Goal: Information Seeking & Learning: Learn about a topic

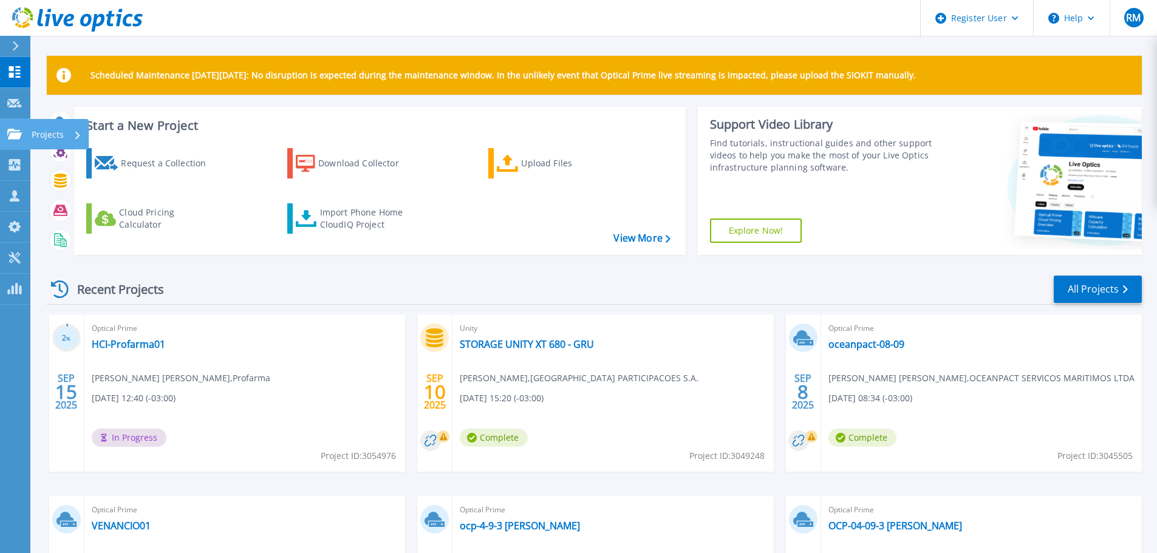
click at [16, 139] on icon at bounding box center [14, 134] width 15 height 10
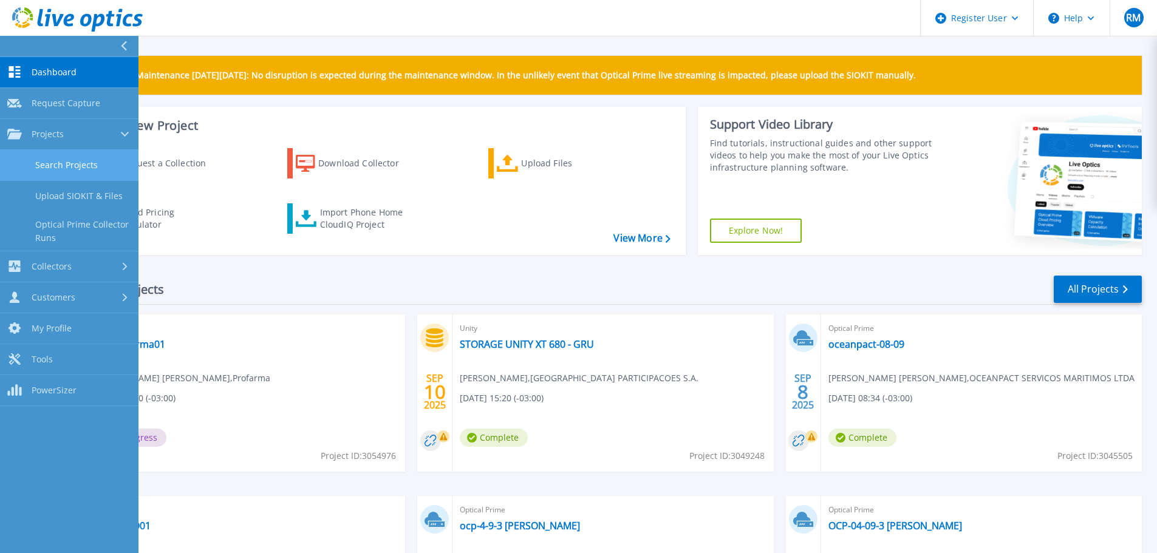
click at [73, 161] on link "Search Projects" at bounding box center [69, 165] width 139 height 31
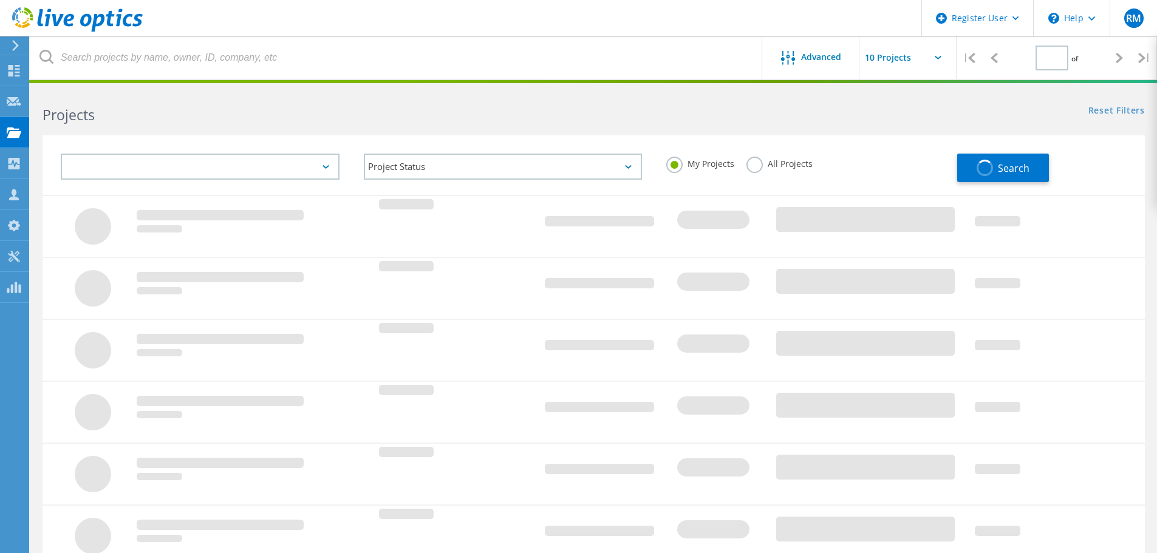
type input "1"
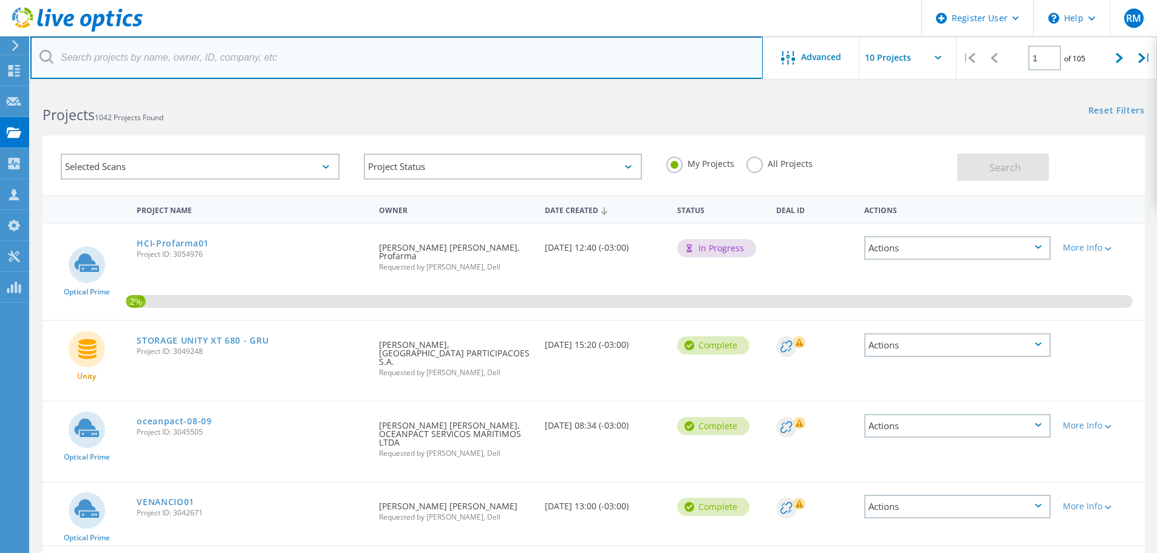
click at [286, 52] on input "text" at bounding box center [396, 57] width 733 height 43
type input "profarma"
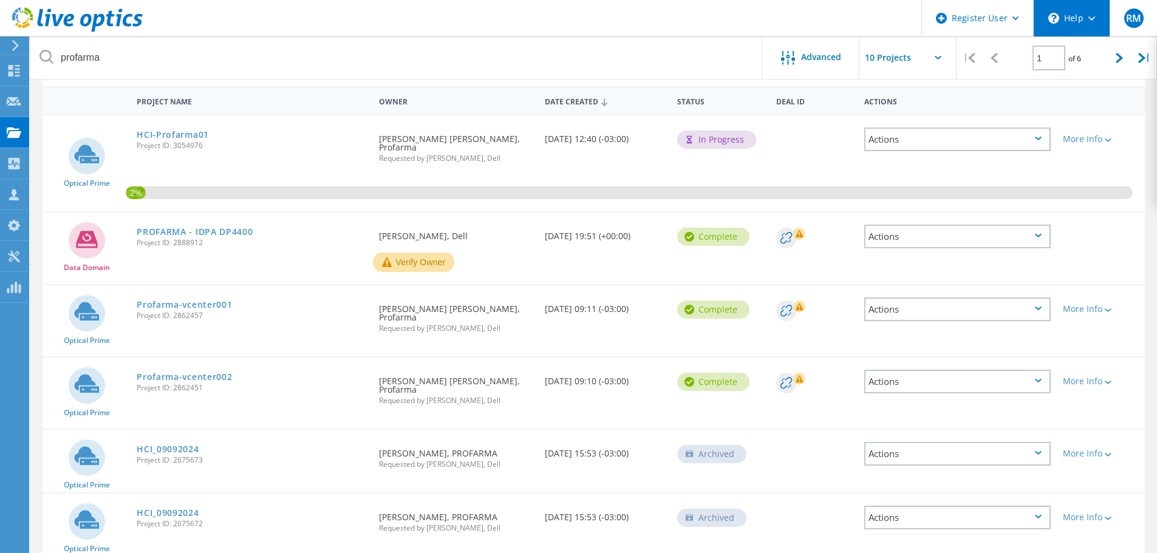
scroll to position [121, 0]
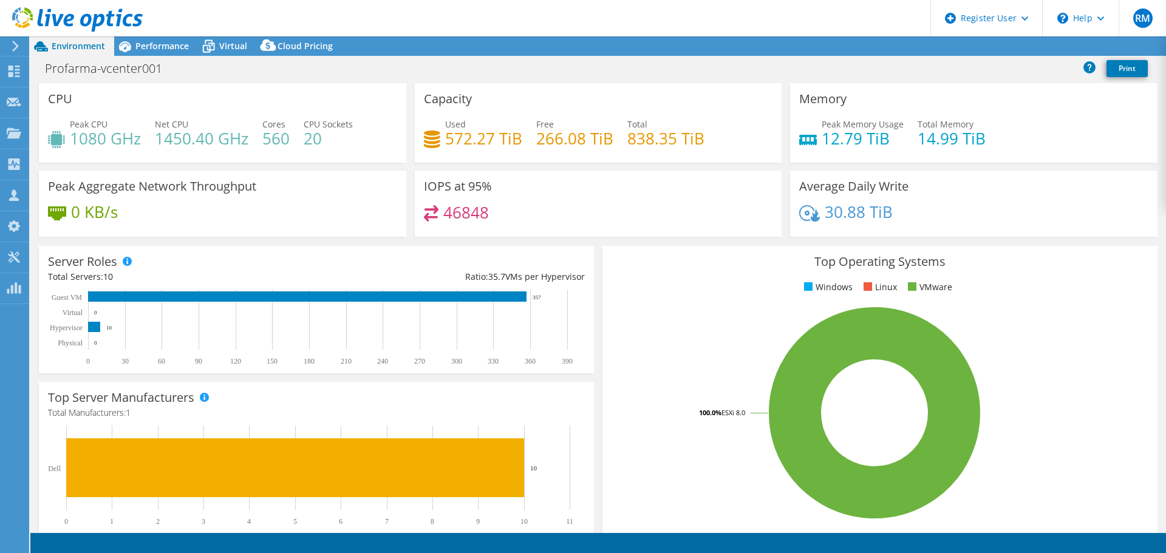
select select "SouthAmerica"
select select "BRL"
click at [136, 49] on span "Performance" at bounding box center [161, 46] width 53 height 12
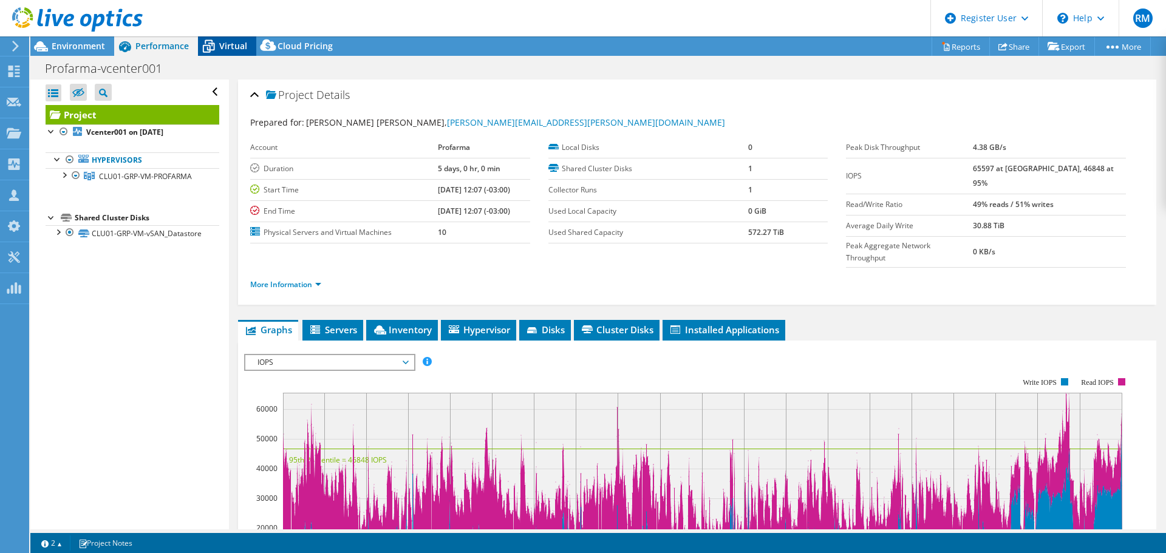
click at [217, 45] on icon at bounding box center [208, 46] width 21 height 21
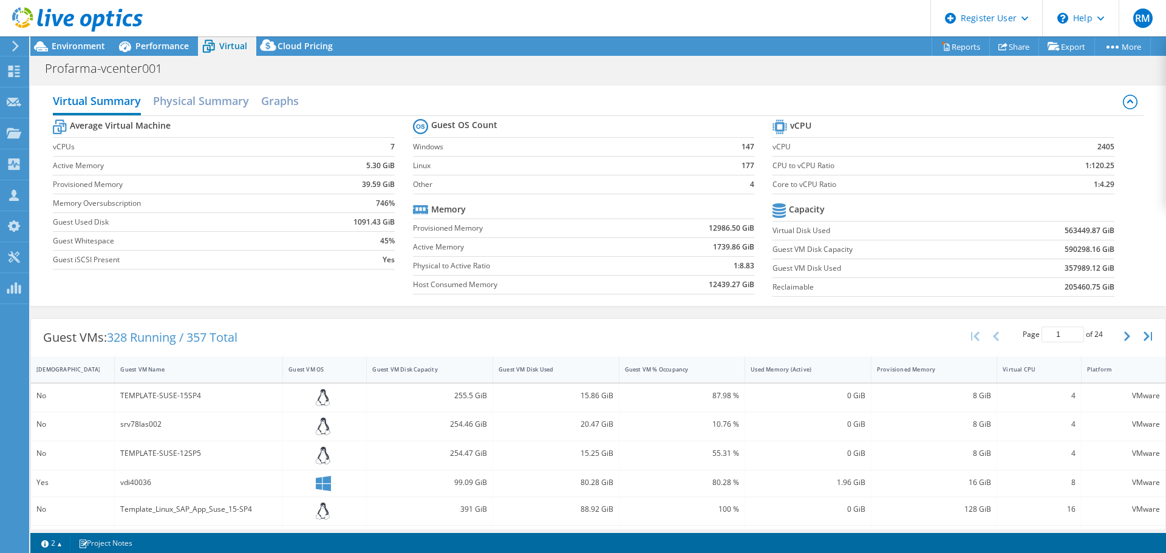
click at [781, 265] on label "Guest VM Disk Used" at bounding box center [881, 268] width 217 height 12
drag, startPoint x: 770, startPoint y: 266, endPoint x: 855, endPoint y: 272, distance: 84.7
click at [855, 272] on label "Guest VM Disk Used" at bounding box center [881, 268] width 217 height 12
drag, startPoint x: 1058, startPoint y: 267, endPoint x: 1069, endPoint y: 269, distance: 11.0
click at [1069, 269] on b "357989.12 GiB" at bounding box center [1090, 268] width 50 height 12
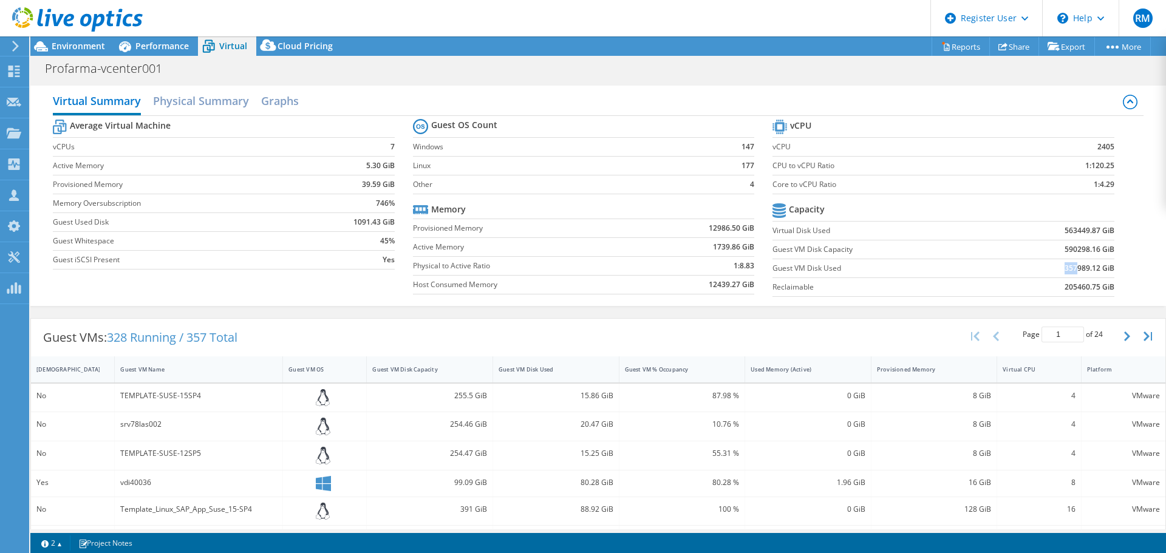
drag, startPoint x: 1068, startPoint y: 269, endPoint x: 1055, endPoint y: 258, distance: 17.7
click at [1068, 270] on b "357989.12 GiB" at bounding box center [1090, 268] width 50 height 12
drag, startPoint x: 1055, startPoint y: 228, endPoint x: 1069, endPoint y: 230, distance: 13.5
click at [1069, 230] on td "563449.87 GiB" at bounding box center [1052, 230] width 125 height 19
drag, startPoint x: 1054, startPoint y: 244, endPoint x: 1070, endPoint y: 250, distance: 17.3
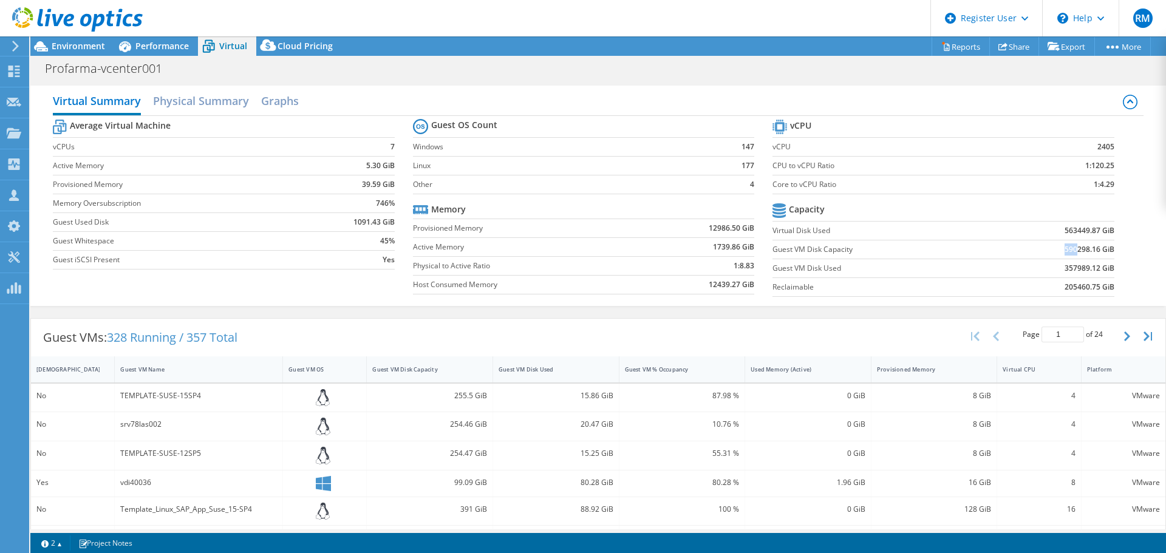
click at [1070, 250] on td "590298.16 GiB" at bounding box center [1052, 249] width 125 height 19
drag, startPoint x: 776, startPoint y: 287, endPoint x: 1093, endPoint y: 270, distance: 318.2
click at [815, 290] on label "Reclaimable" at bounding box center [881, 287] width 217 height 12
drag, startPoint x: 1056, startPoint y: 286, endPoint x: 1069, endPoint y: 287, distance: 12.9
click at [1069, 287] on b "205460.75 GiB" at bounding box center [1090, 287] width 50 height 12
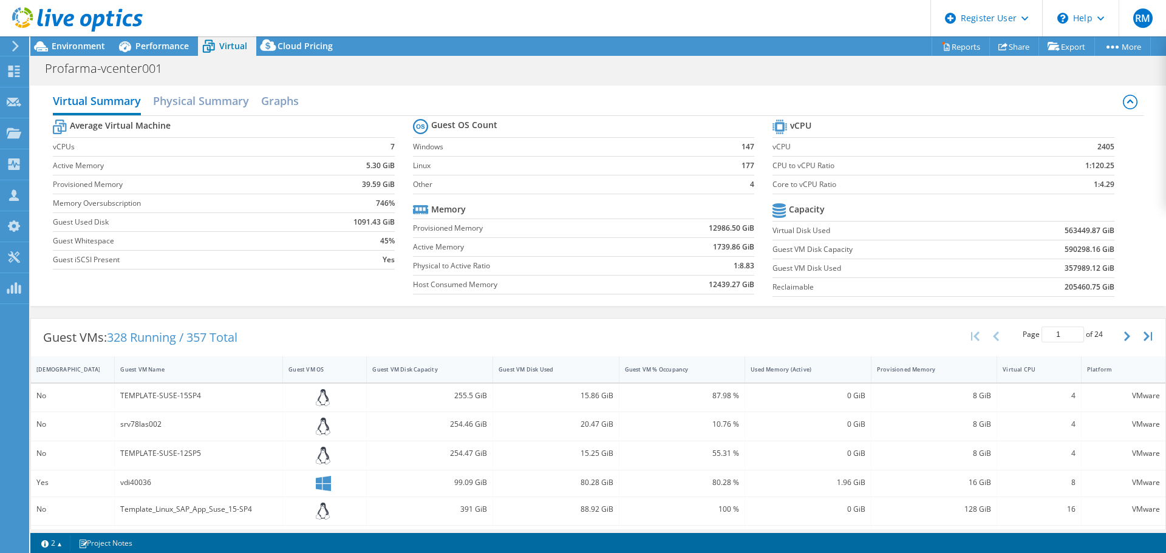
click at [1065, 269] on b "357989.12 GiB" at bounding box center [1090, 268] width 50 height 12
drag, startPoint x: 1052, startPoint y: 268, endPoint x: 1067, endPoint y: 269, distance: 15.8
click at [1067, 269] on td "357989.12 GiB" at bounding box center [1052, 268] width 125 height 19
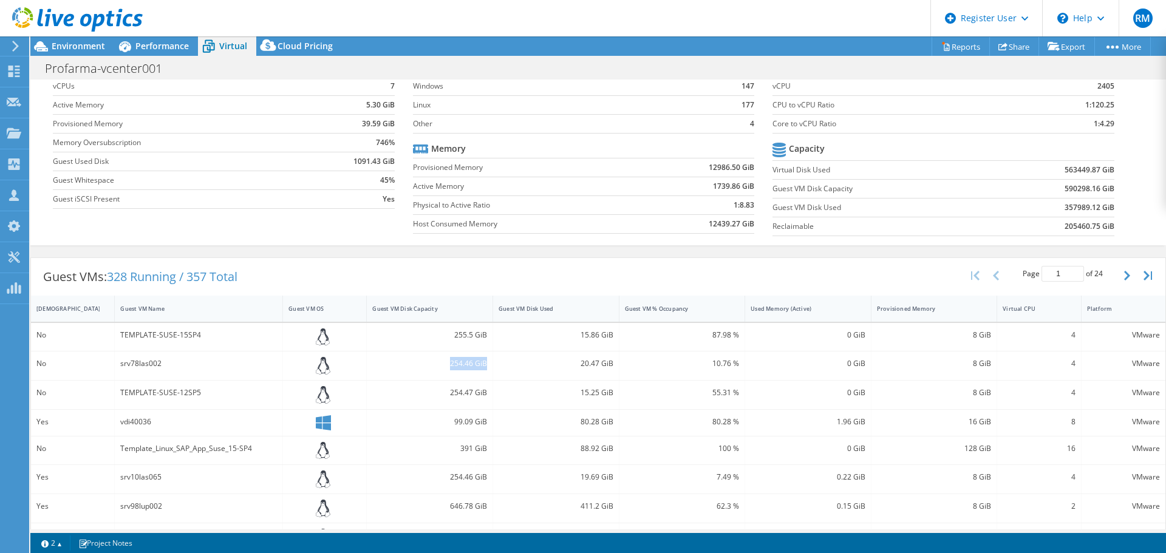
drag, startPoint x: 447, startPoint y: 366, endPoint x: 484, endPoint y: 366, distance: 37.7
click at [484, 366] on div "254.46 GiB" at bounding box center [430, 366] width 126 height 29
drag, startPoint x: 576, startPoint y: 364, endPoint x: 505, endPoint y: 412, distance: 85.3
click at [611, 366] on div "20.47 GiB" at bounding box center [556, 366] width 126 height 29
click at [430, 304] on div "Guest VM Disk Capacity" at bounding box center [422, 308] width 111 height 19
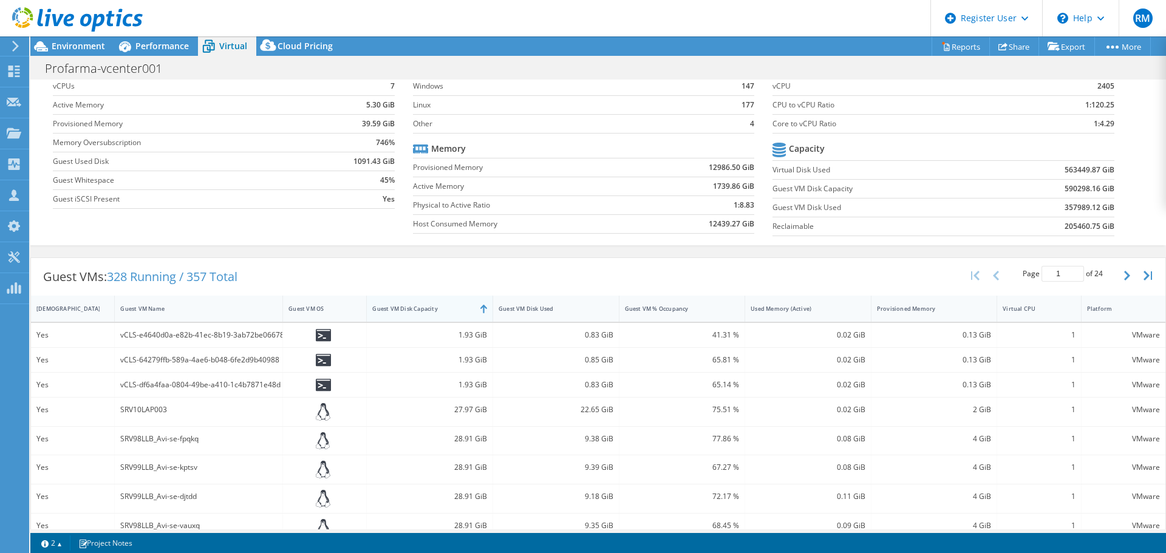
click at [430, 305] on div "Guest VM Disk Capacity" at bounding box center [422, 309] width 100 height 8
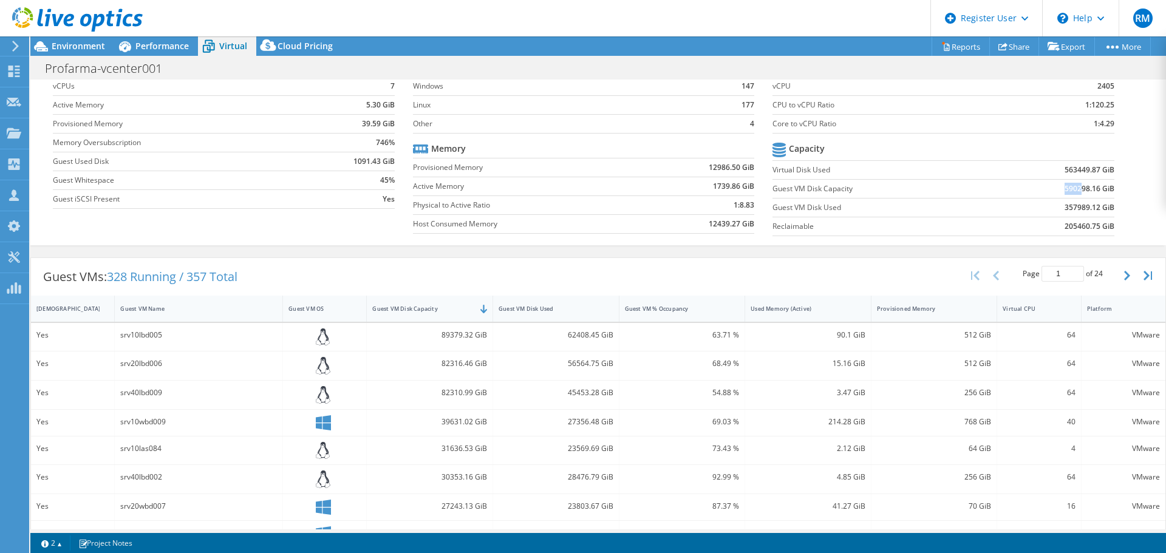
drag, startPoint x: 1056, startPoint y: 187, endPoint x: 1073, endPoint y: 194, distance: 17.9
click at [1073, 194] on td "590298.16 GiB" at bounding box center [1052, 188] width 125 height 19
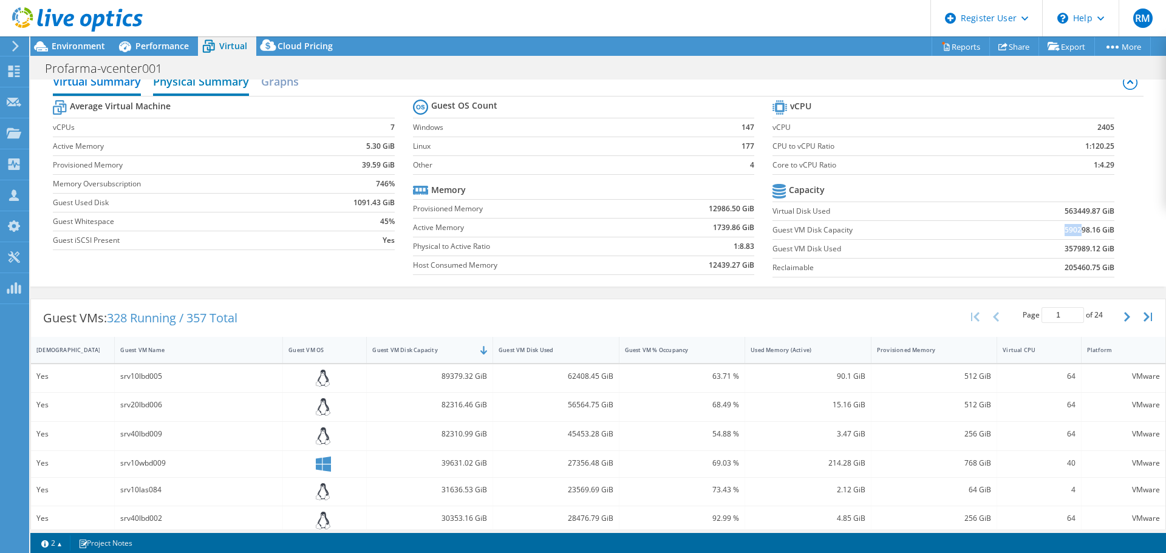
scroll to position [0, 0]
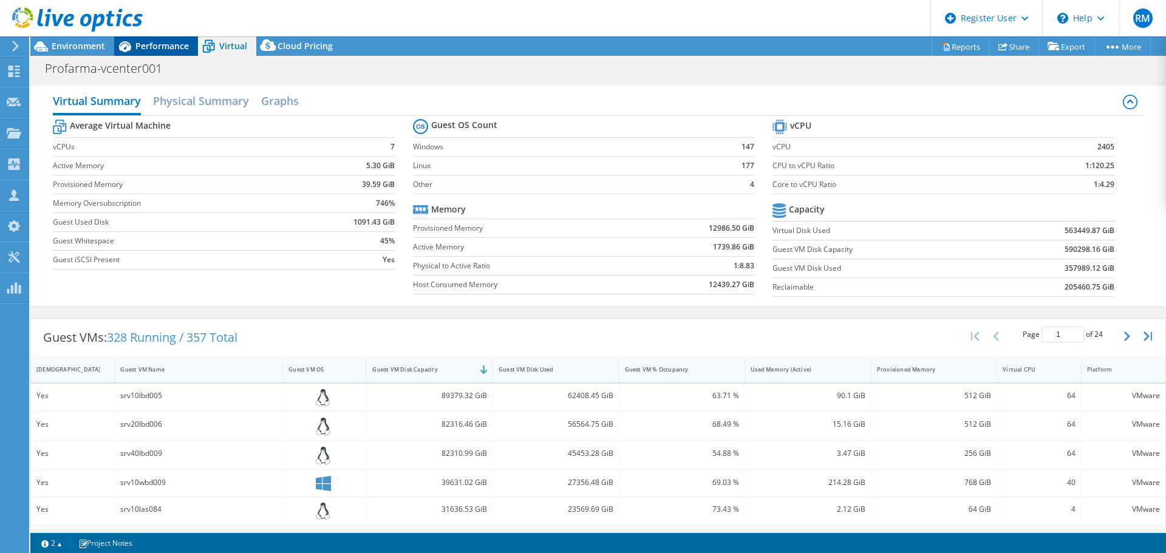
click at [186, 52] on div "Performance" at bounding box center [156, 45] width 84 height 19
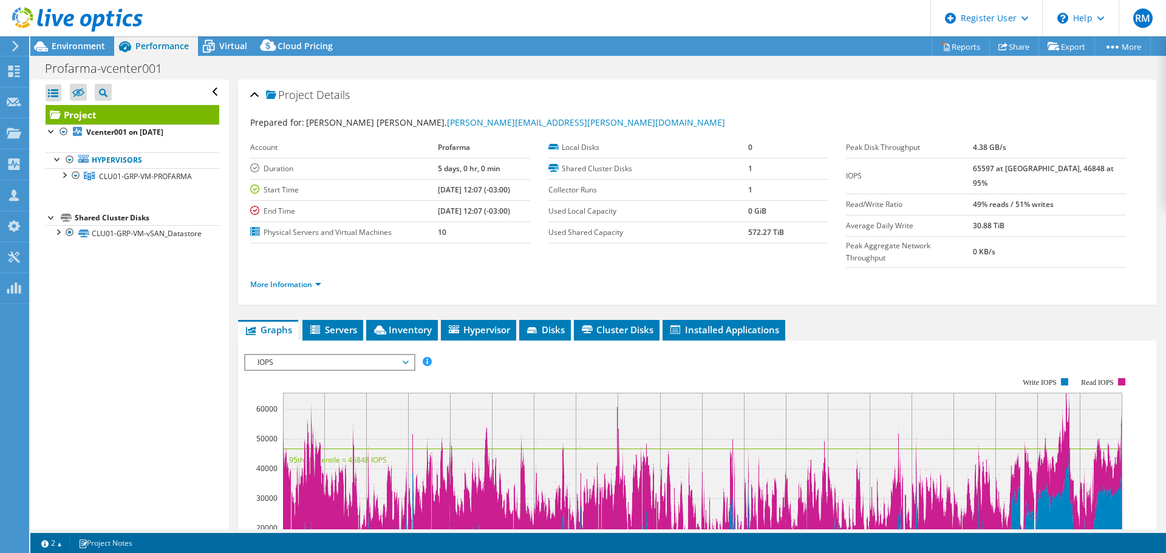
drag, startPoint x: 419, startPoint y: 190, endPoint x: 459, endPoint y: 194, distance: 39.8
click at [459, 194] on tr "Start Time 04/07/2025, 12:07 (-03:00)" at bounding box center [390, 189] width 280 height 21
click at [239, 47] on span "Virtual" at bounding box center [233, 46] width 28 height 12
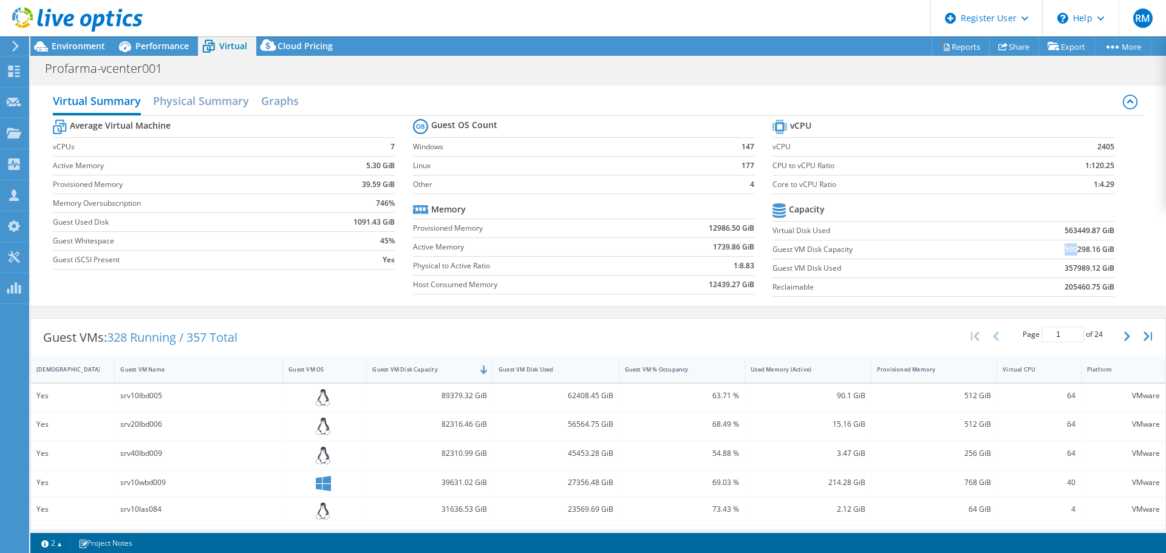
drag, startPoint x: 1055, startPoint y: 249, endPoint x: 1069, endPoint y: 250, distance: 13.4
click at [1069, 250] on td "590298.16 GiB" at bounding box center [1052, 249] width 125 height 19
click at [79, 43] on span "Environment" at bounding box center [78, 46] width 53 height 12
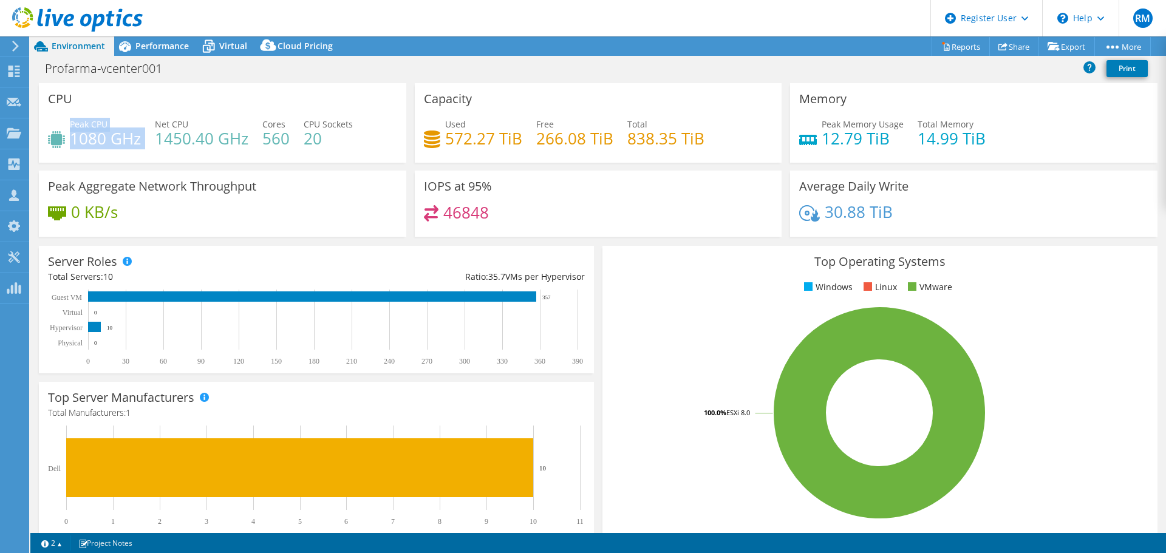
drag, startPoint x: 70, startPoint y: 126, endPoint x: 144, endPoint y: 144, distance: 75.6
click at [144, 144] on div "Peak CPU 1080 GHz Net CPU 1450.40 GHz Cores 560 CPU Sockets 20" at bounding box center [222, 137] width 349 height 39
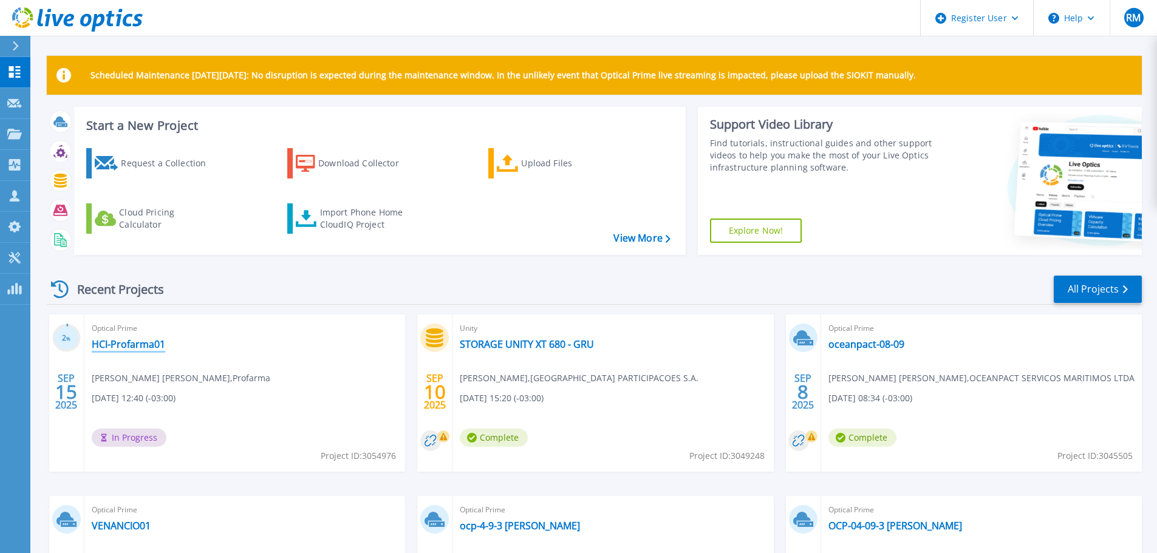
click at [115, 343] on link "HCI-Profarma01" at bounding box center [129, 344] width 74 height 12
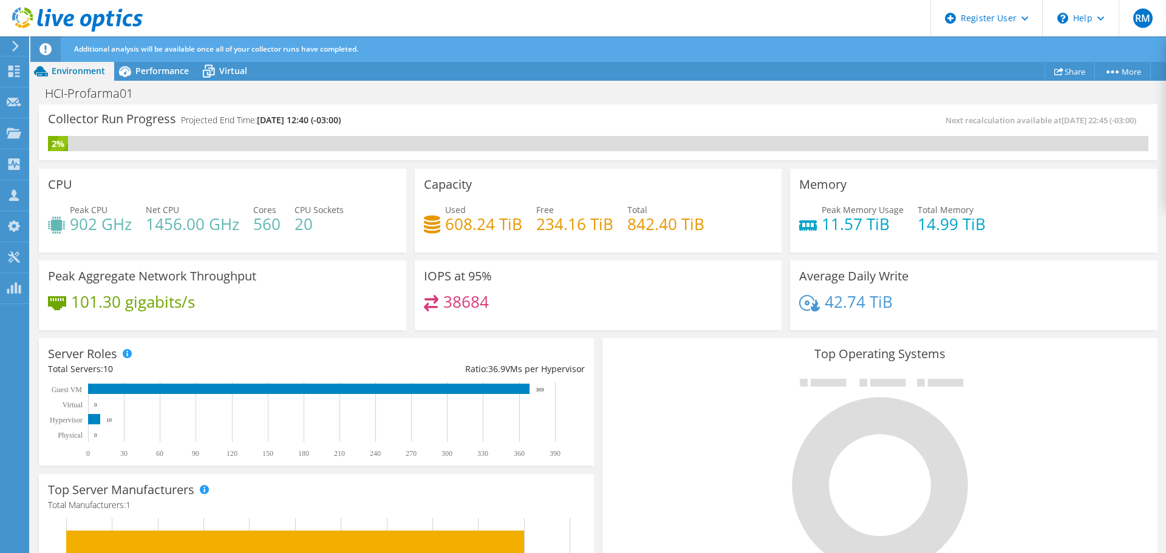
drag, startPoint x: 1046, startPoint y: 118, endPoint x: 1028, endPoint y: 120, distance: 18.3
click at [1028, 120] on span "Next recalculation available at 09/15/2025, 22:45 (-03:00)" at bounding box center [1044, 120] width 197 height 11
click at [279, 117] on span "09/22/2025, 12:40 (-03:00)" at bounding box center [299, 120] width 84 height 12
click at [278, 117] on span "09/22/2025, 12:40 (-03:00)" at bounding box center [299, 120] width 84 height 12
click at [228, 77] on div "Virtual" at bounding box center [227, 70] width 58 height 19
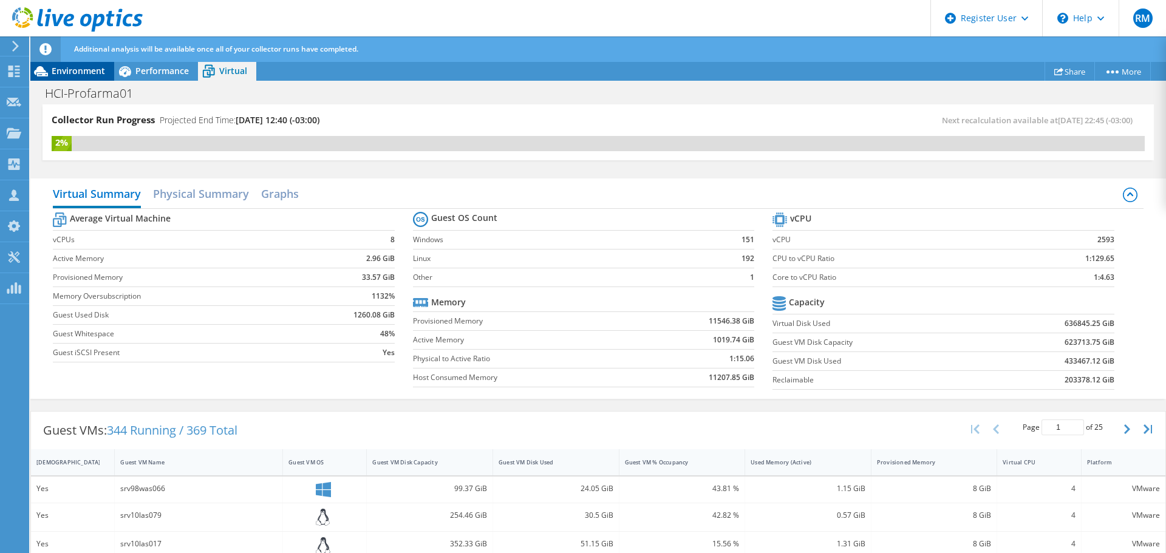
click at [92, 70] on span "Environment" at bounding box center [78, 71] width 53 height 12
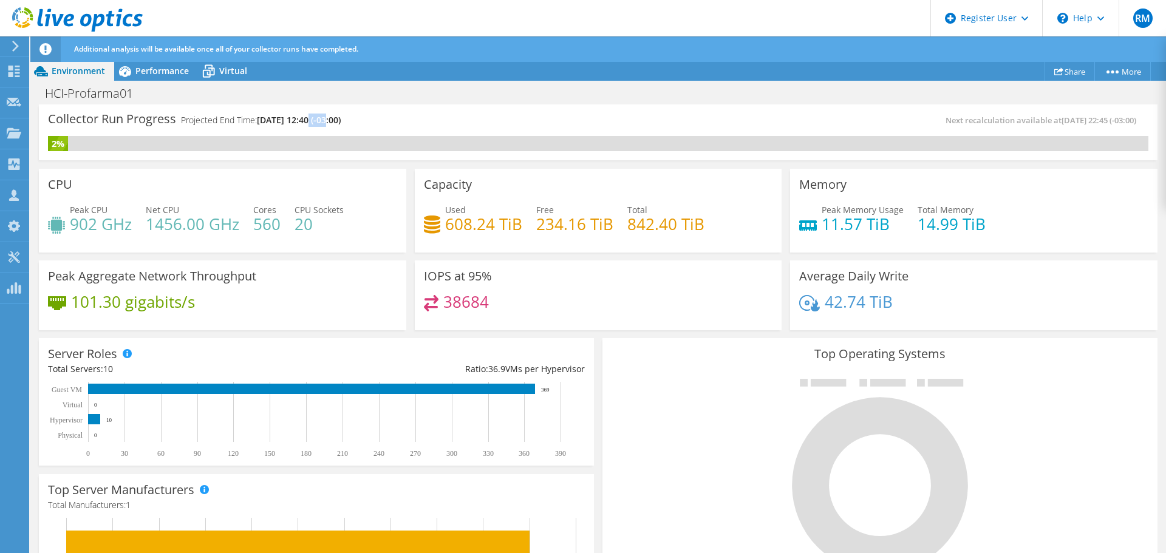
drag, startPoint x: 313, startPoint y: 121, endPoint x: 332, endPoint y: 120, distance: 18.8
click at [332, 120] on span "09/22/2025, 12:40 (-03:00)" at bounding box center [299, 120] width 84 height 12
click at [225, 67] on span "Virtual" at bounding box center [233, 71] width 28 height 12
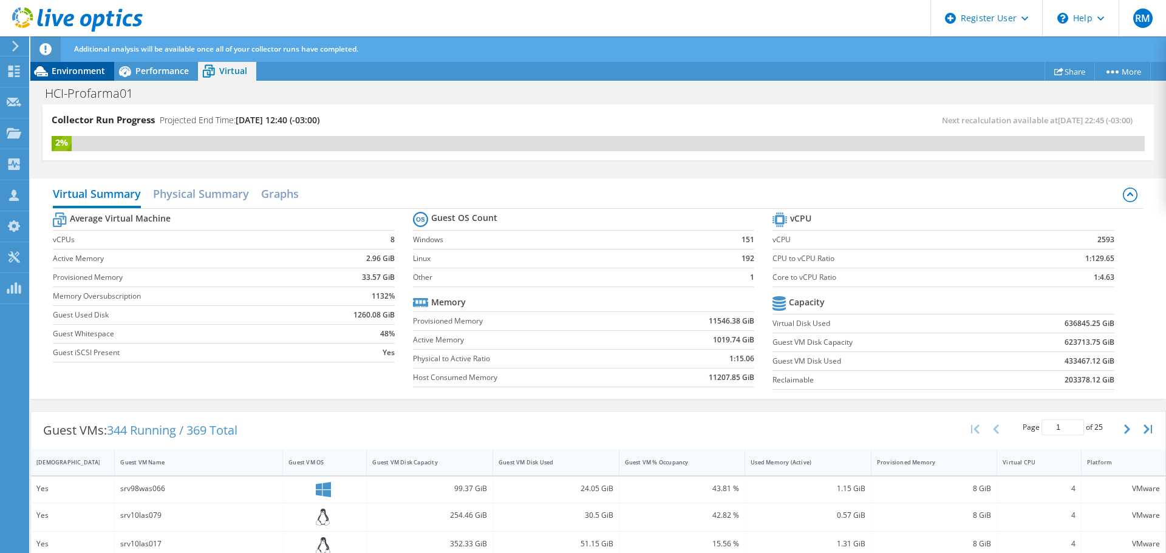
click at [89, 69] on span "Environment" at bounding box center [78, 71] width 53 height 12
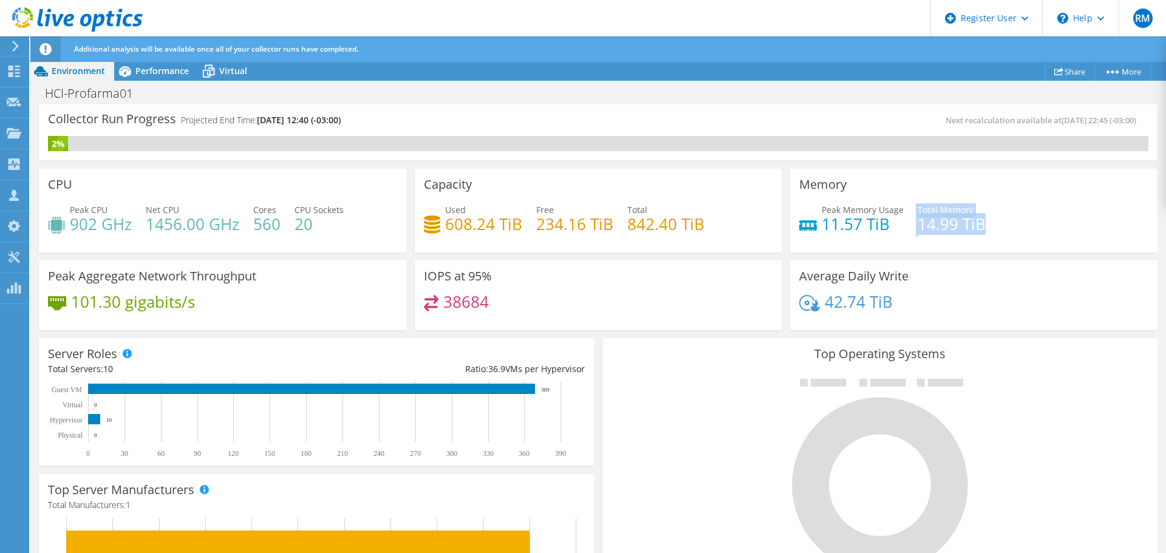
drag, startPoint x: 907, startPoint y: 222, endPoint x: 985, endPoint y: 225, distance: 77.8
click at [985, 225] on div "Peak Memory Usage 11.57 TiB Total Memory 14.99 TiB" at bounding box center [973, 223] width 349 height 39
click at [174, 80] on div "Performance" at bounding box center [156, 70] width 84 height 19
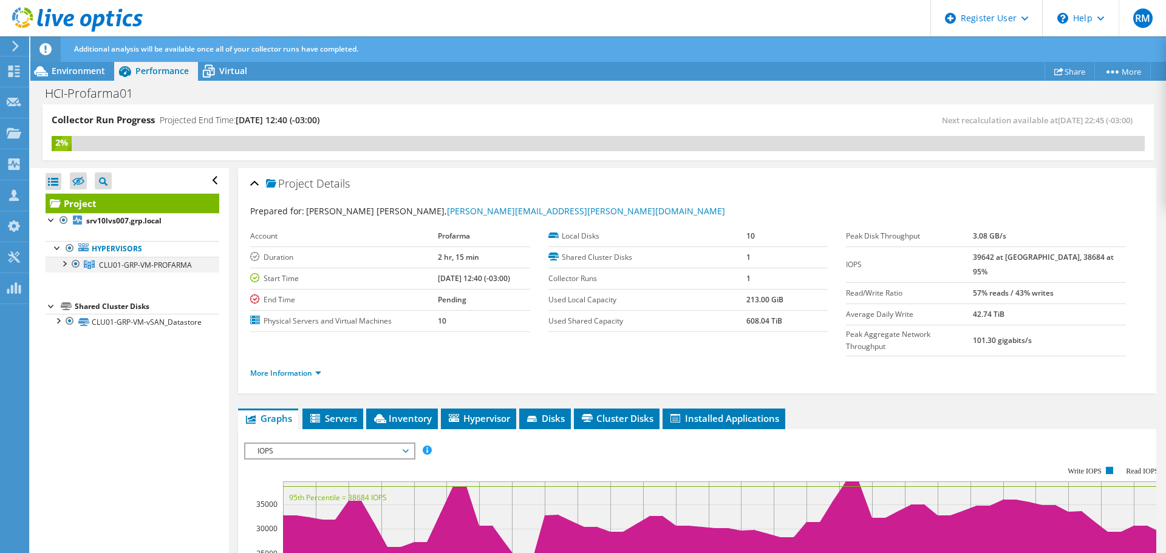
click at [64, 264] on div at bounding box center [64, 263] width 12 height 12
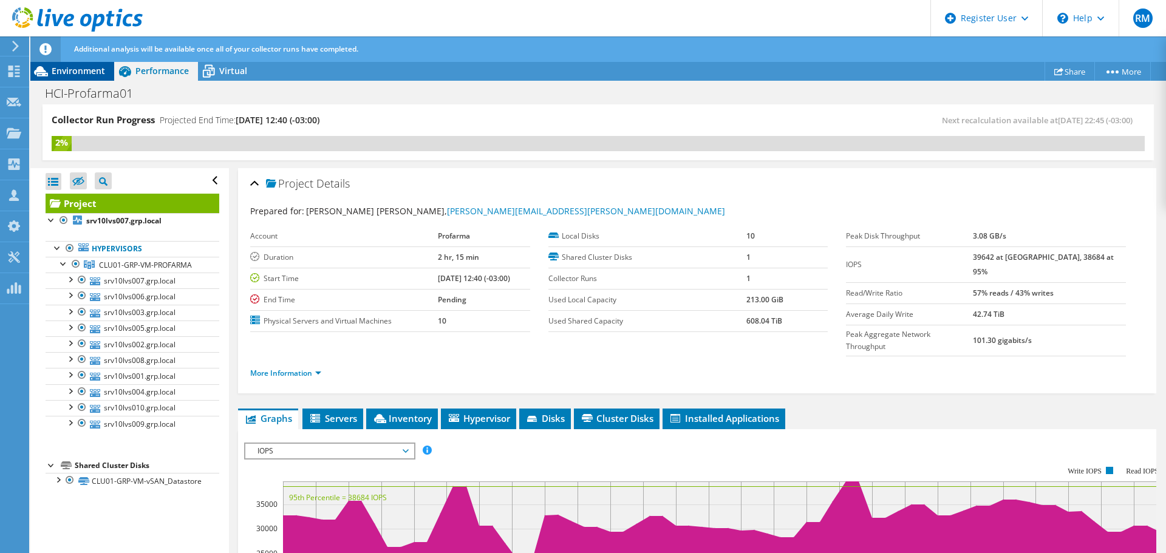
click at [94, 75] on span "Environment" at bounding box center [78, 71] width 53 height 12
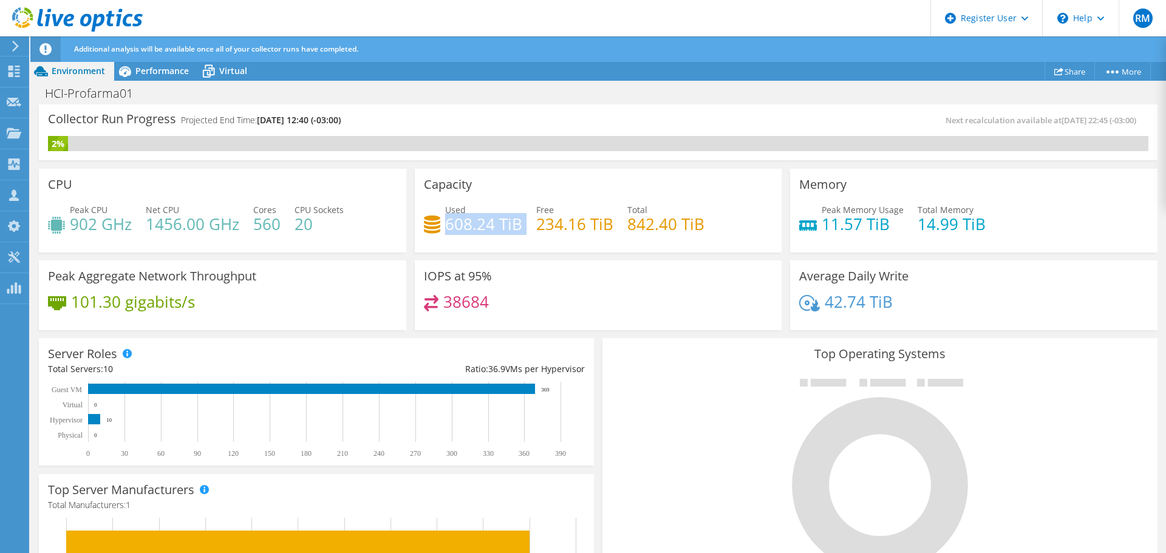
drag, startPoint x: 442, startPoint y: 220, endPoint x: 522, endPoint y: 225, distance: 80.9
click at [522, 225] on div "Used 608.24 TiB Free 234.16 TiB Total 842.40 TiB" at bounding box center [598, 223] width 349 height 39
click at [714, 227] on div "Used 608.24 TiB Free 234.16 TiB Total 842.40 TiB" at bounding box center [598, 223] width 349 height 39
click at [491, 224] on h4 "608.24 TiB" at bounding box center [483, 223] width 77 height 13
drag, startPoint x: 437, startPoint y: 206, endPoint x: 514, endPoint y: 239, distance: 83.5
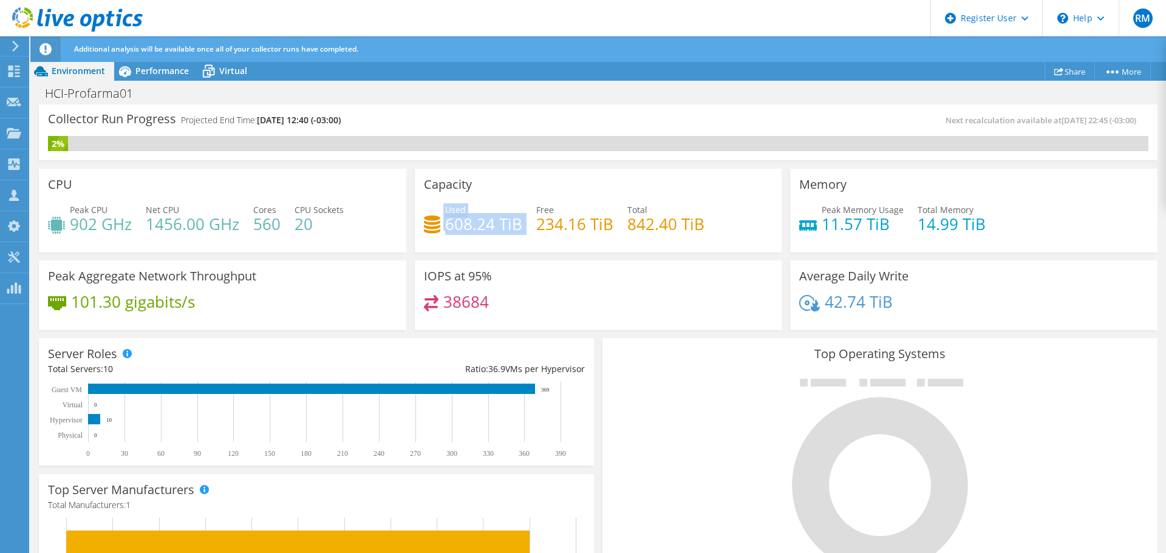
click at [520, 221] on div "Used 608.24 TiB Free 234.16 TiB Total 842.40 TiB" at bounding box center [598, 223] width 349 height 39
click at [506, 225] on h4 "608.24 TiB" at bounding box center [483, 223] width 77 height 13
click at [505, 225] on h4 "608.24 TiB" at bounding box center [483, 223] width 77 height 13
click at [225, 72] on span "Virtual" at bounding box center [233, 71] width 28 height 12
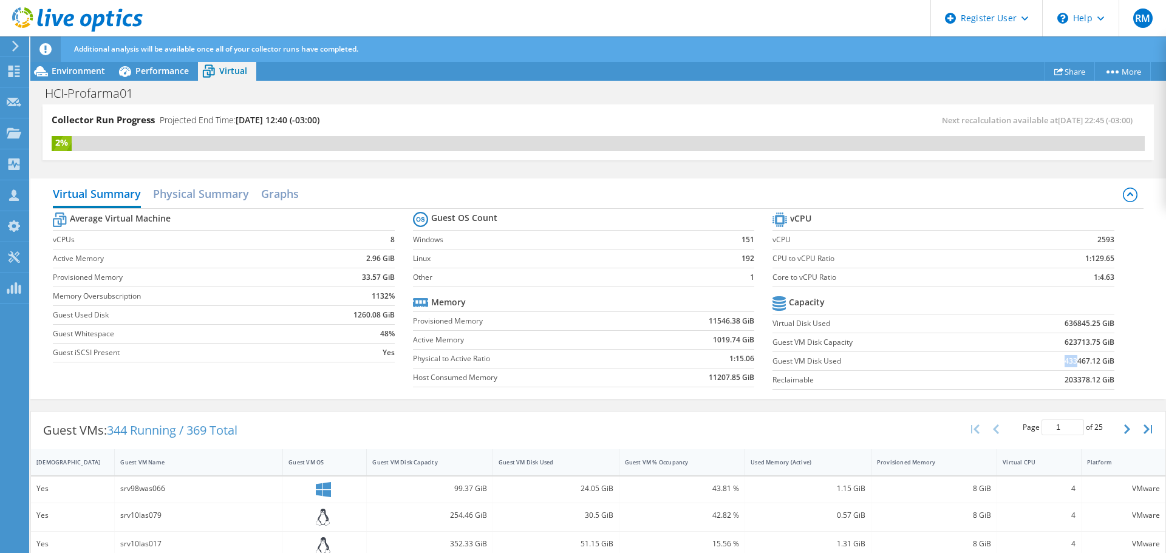
drag, startPoint x: 1053, startPoint y: 362, endPoint x: 1067, endPoint y: 361, distance: 14.0
click at [1067, 361] on td "433467.12 GiB" at bounding box center [1052, 361] width 125 height 19
click at [162, 77] on div "Performance" at bounding box center [156, 70] width 84 height 19
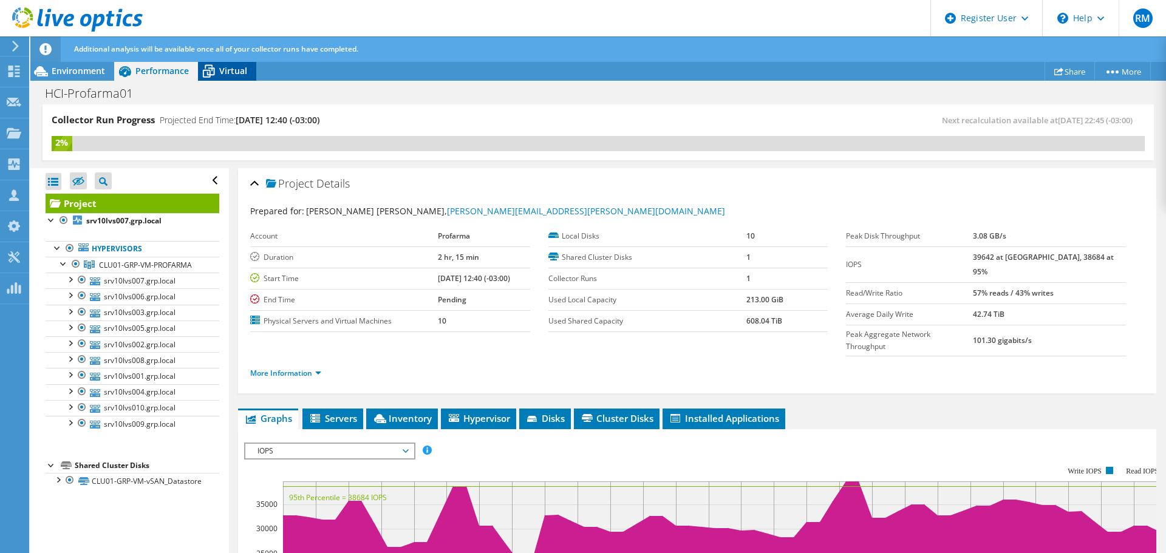
click at [222, 69] on span "Virtual" at bounding box center [233, 71] width 28 height 12
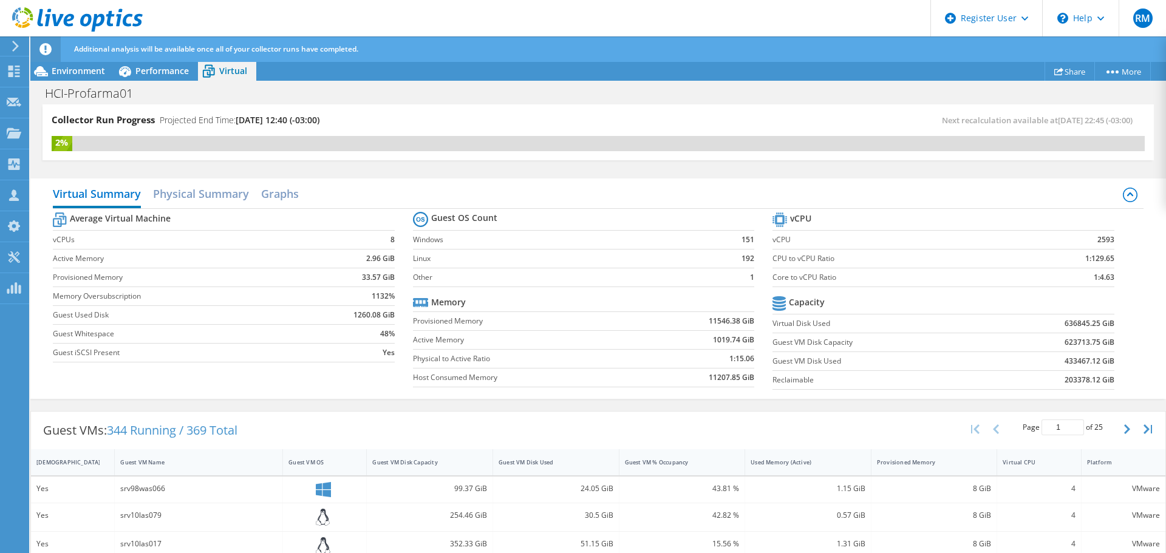
scroll to position [182, 0]
click at [538, 465] on div "Guest VM Disk Used" at bounding box center [549, 463] width 100 height 8
click at [536, 465] on div "Guest VM Disk Used" at bounding box center [549, 463] width 100 height 8
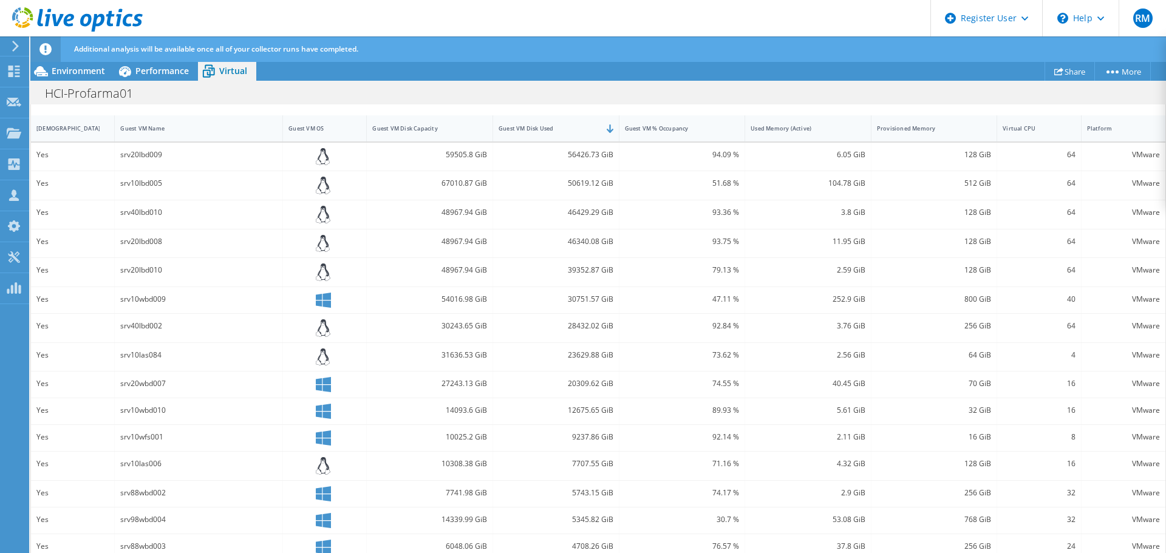
scroll to position [347, 0]
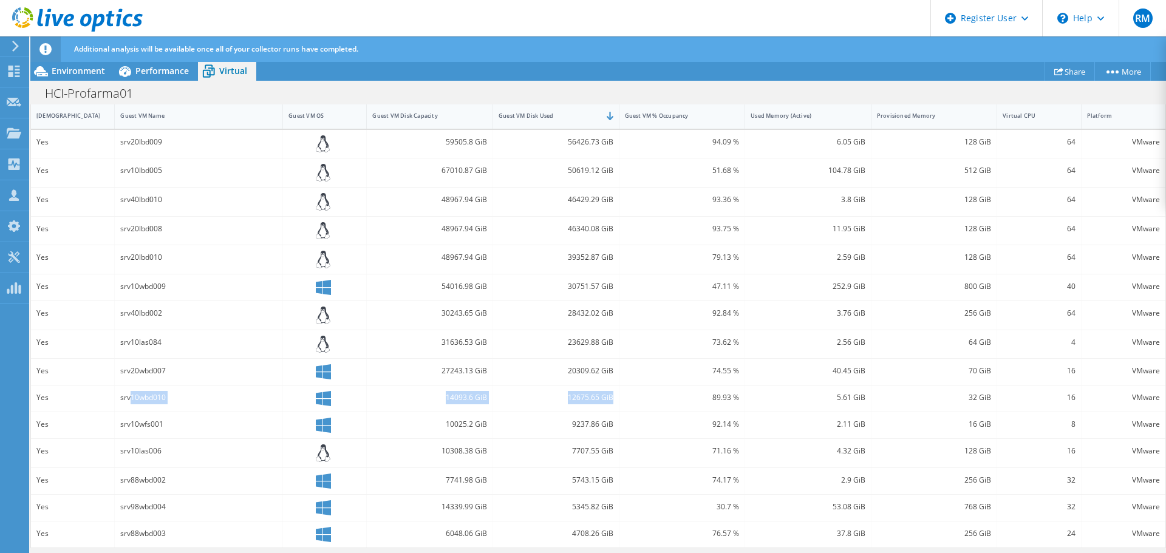
drag, startPoint x: 131, startPoint y: 400, endPoint x: 610, endPoint y: 387, distance: 479.5
click at [610, 387] on div "Yes srv10wbd010 14093.6 GiB 12675.65 GiB 89.93 % 5.61 GiB 32 GiB 16 VMware" at bounding box center [598, 399] width 1135 height 26
drag, startPoint x: 142, startPoint y: 230, endPoint x: 169, endPoint y: 222, distance: 29.2
click at [169, 222] on div "srv20lbd008" at bounding box center [198, 228] width 157 height 13
click at [620, 467] on div "71.16 %" at bounding box center [683, 453] width 126 height 29
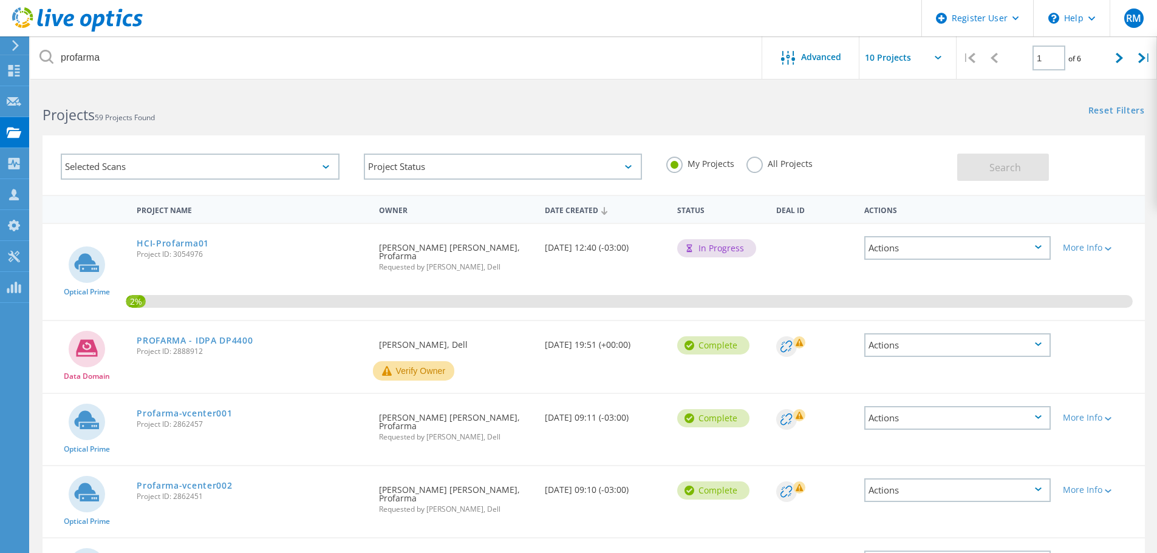
scroll to position [121, 0]
